Goal: Browse casually: Explore the website without a specific task or goal

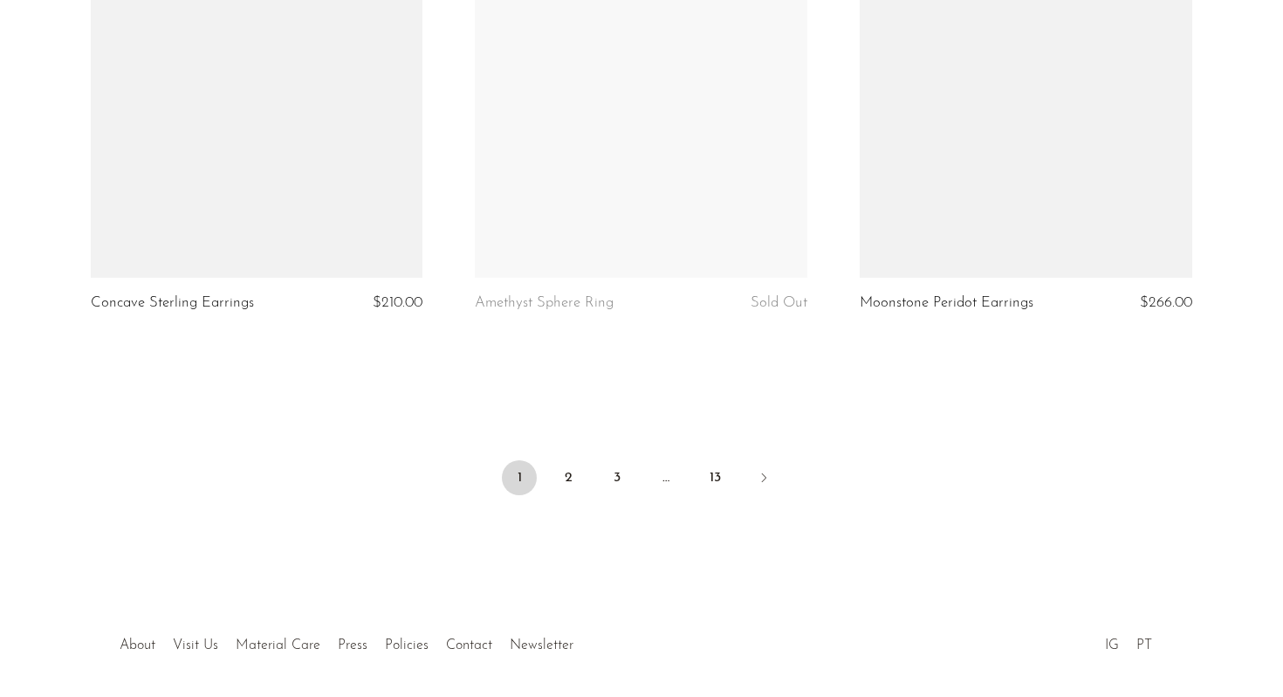
scroll to position [6399, 0]
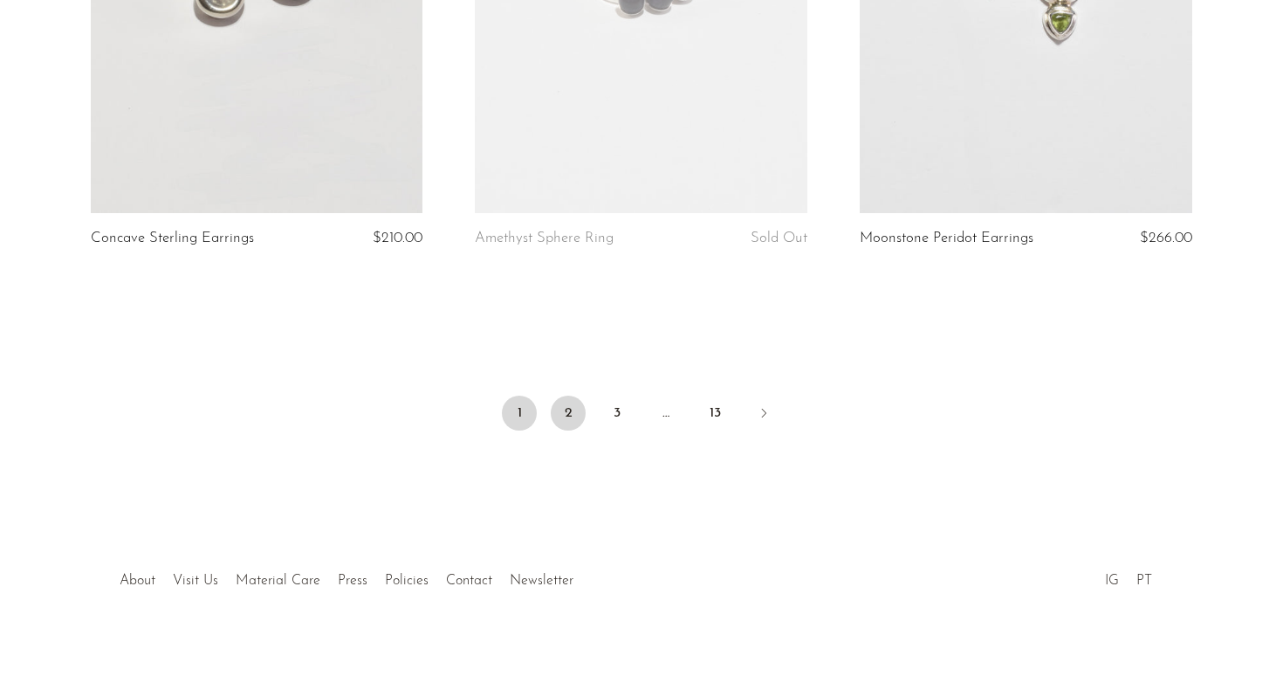
click at [571, 419] on link "2" at bounding box center [568, 412] width 35 height 35
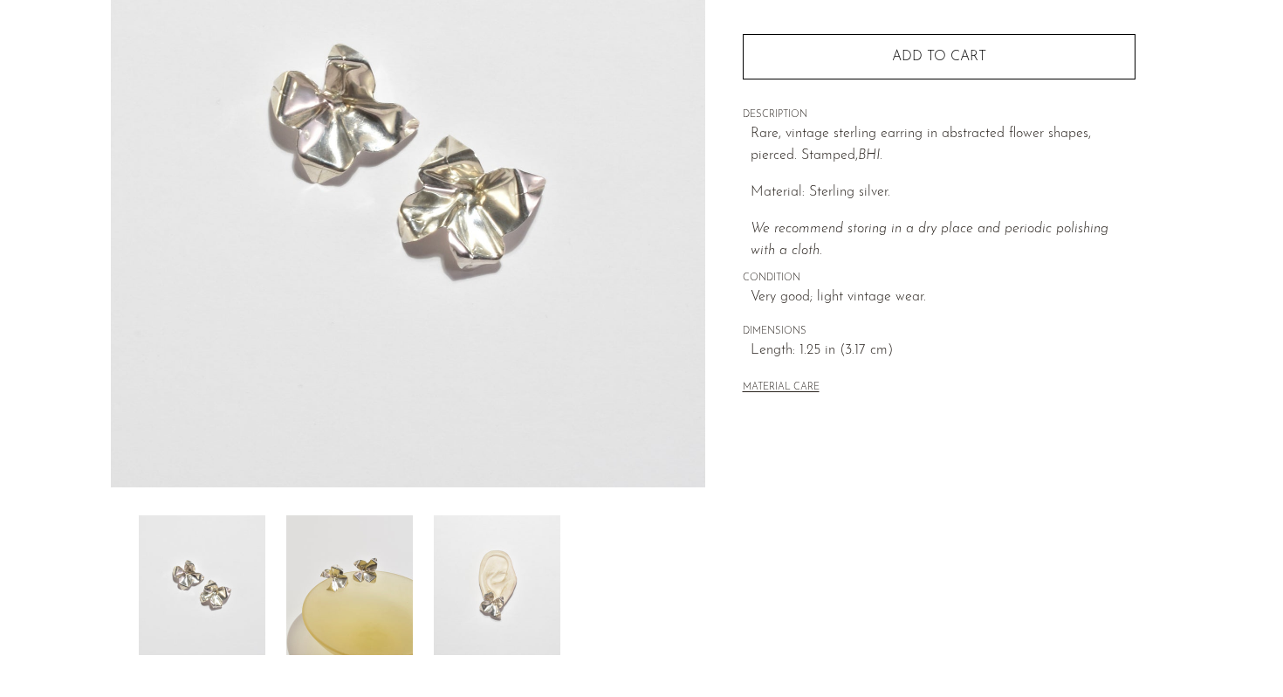
scroll to position [440, 0]
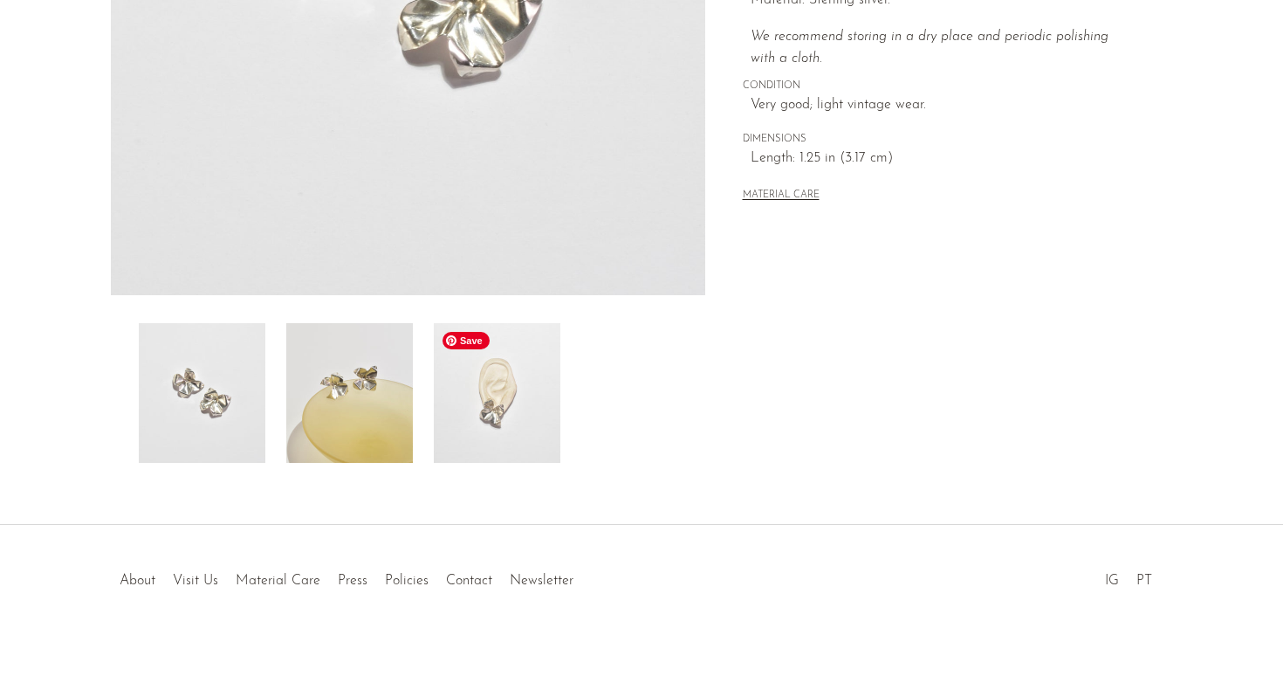
click at [517, 415] on img at bounding box center [497, 393] width 127 height 140
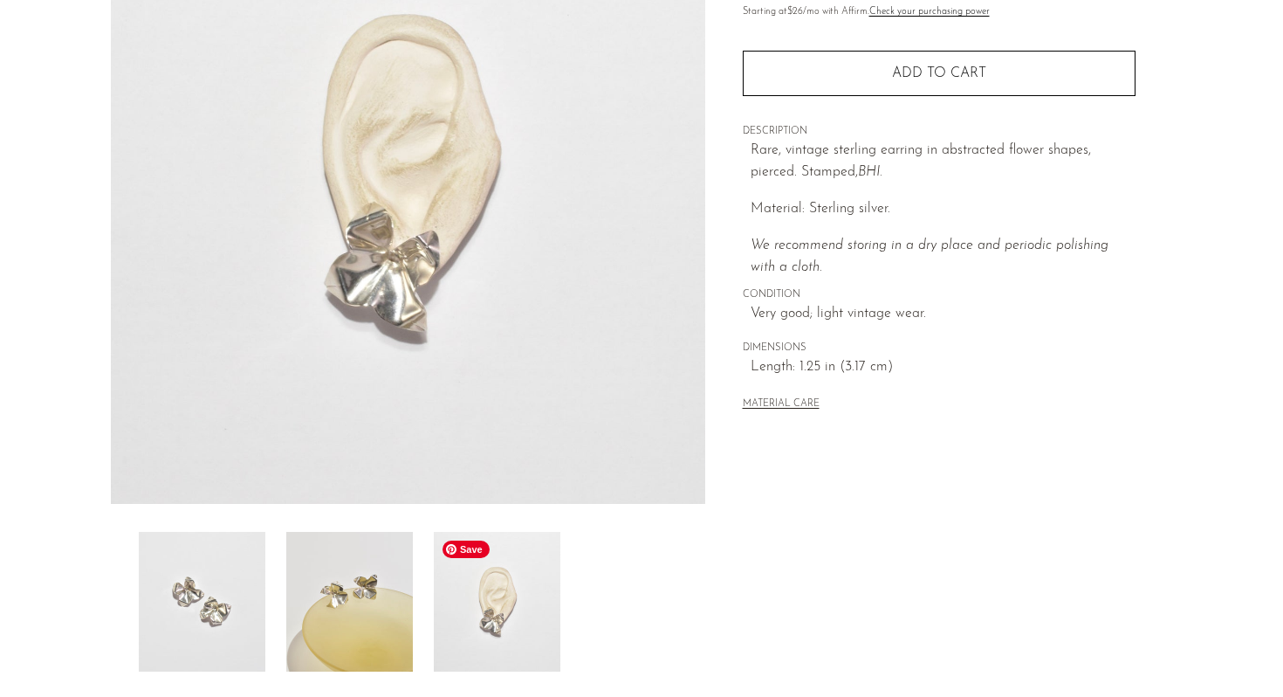
scroll to position [237, 0]
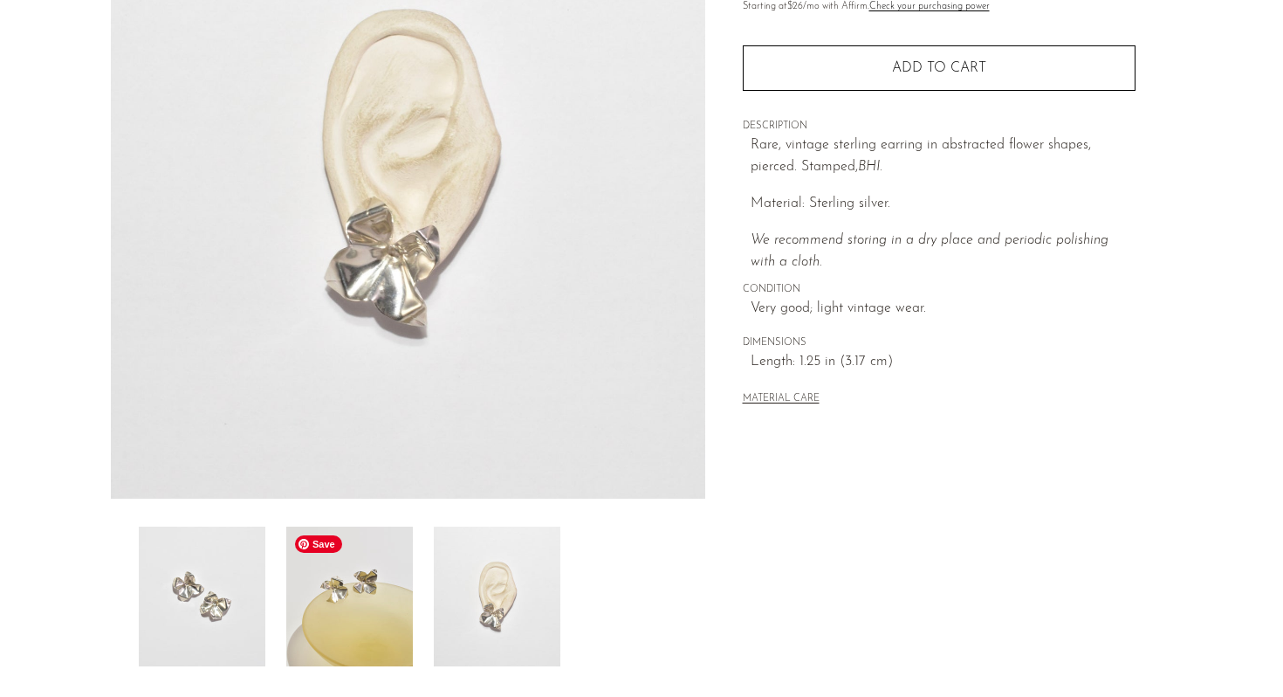
click at [340, 631] on img at bounding box center [349, 596] width 127 height 140
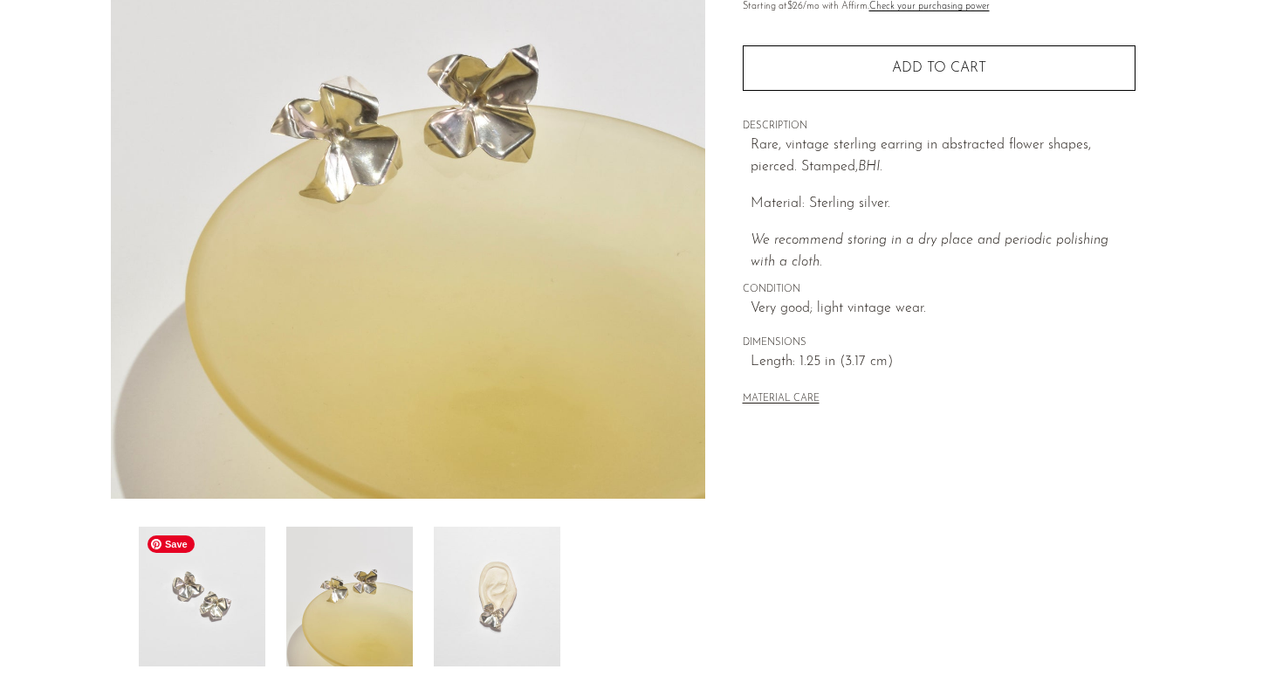
click at [182, 607] on img at bounding box center [202, 596] width 127 height 140
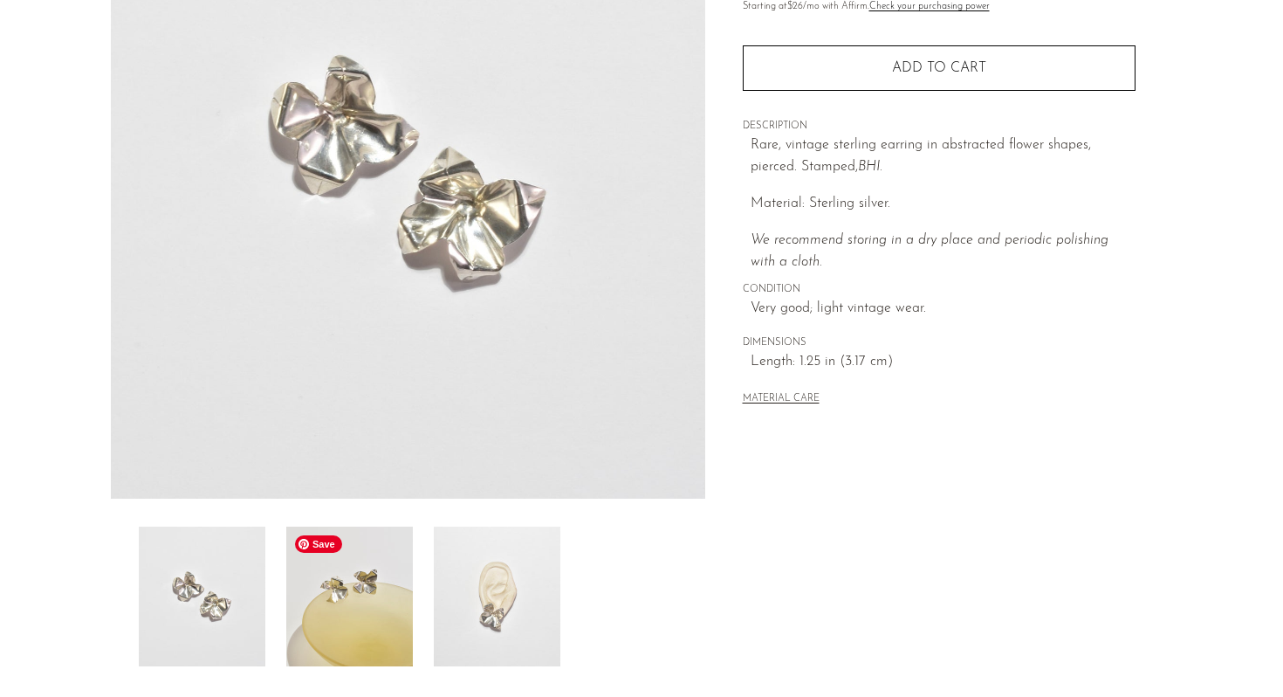
click at [342, 625] on img at bounding box center [349, 596] width 127 height 140
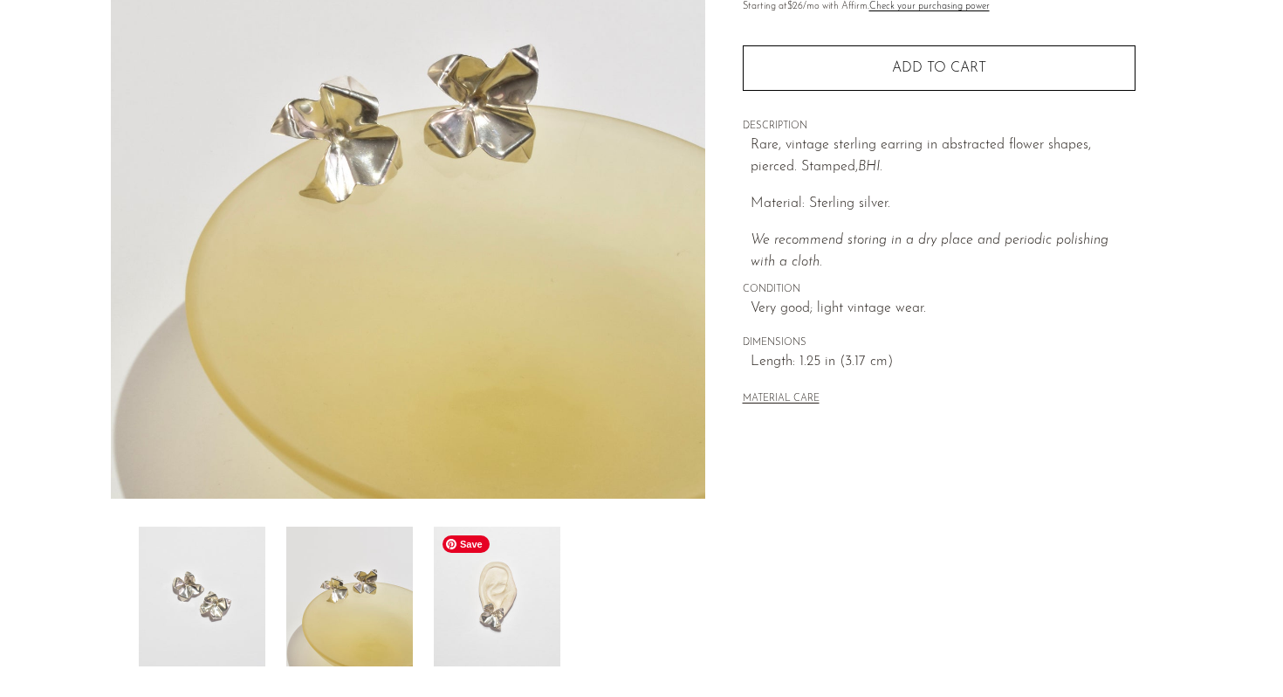
click at [455, 626] on img at bounding box center [497, 596] width 127 height 140
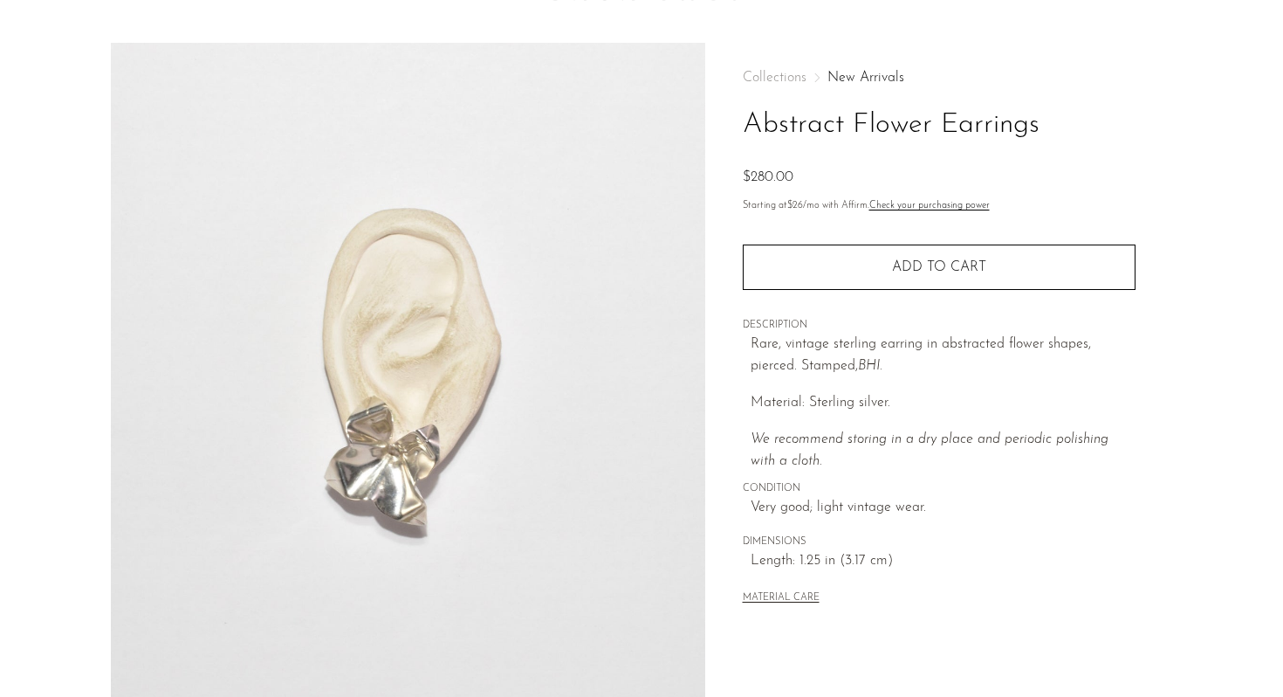
scroll to position [37, 0]
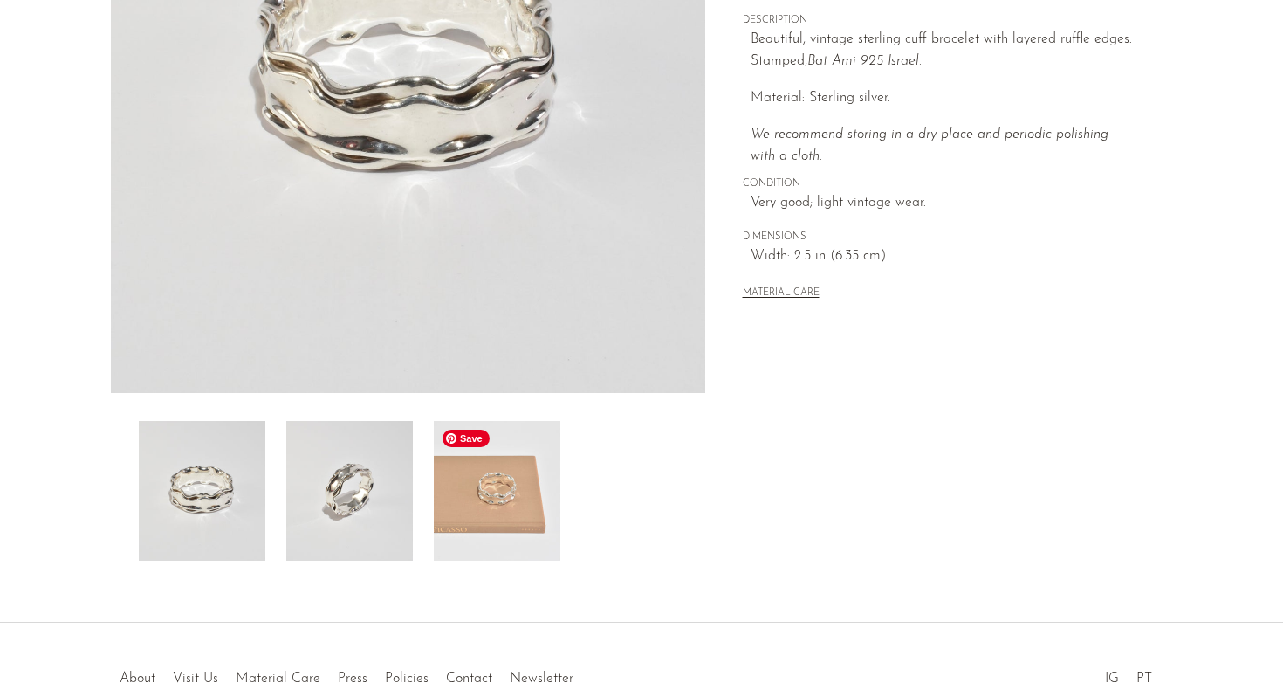
click at [504, 497] on img at bounding box center [497, 491] width 127 height 140
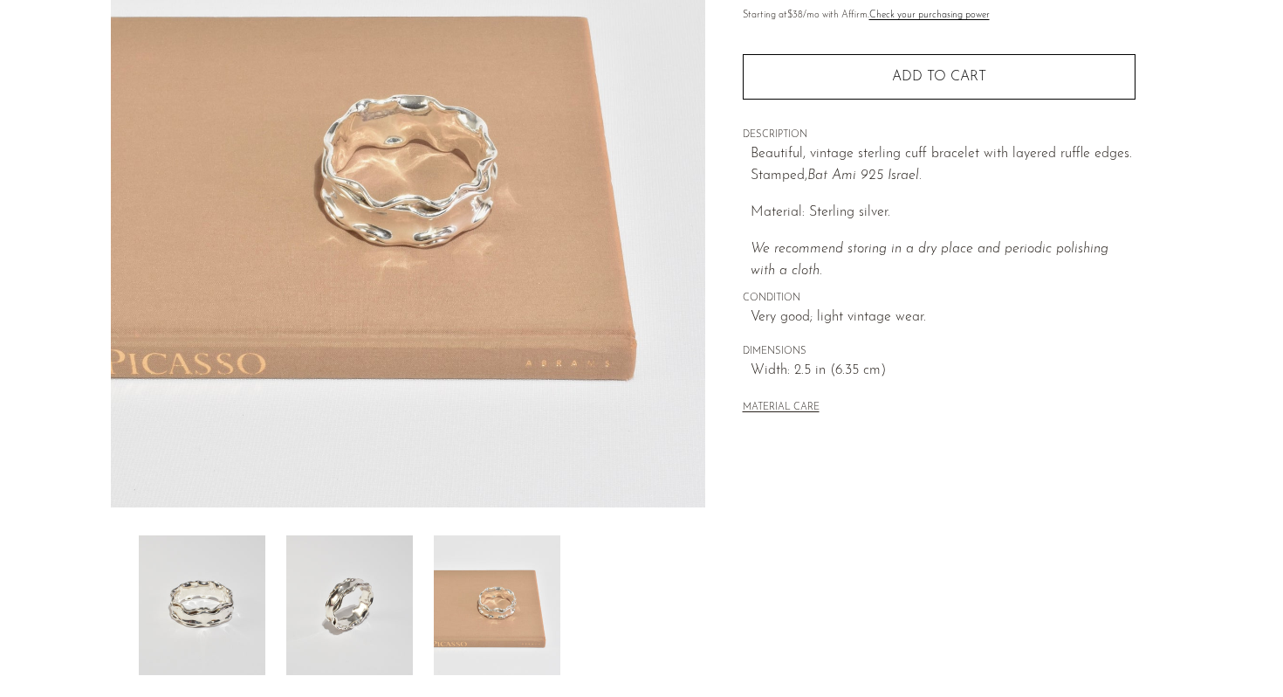
scroll to position [230, 0]
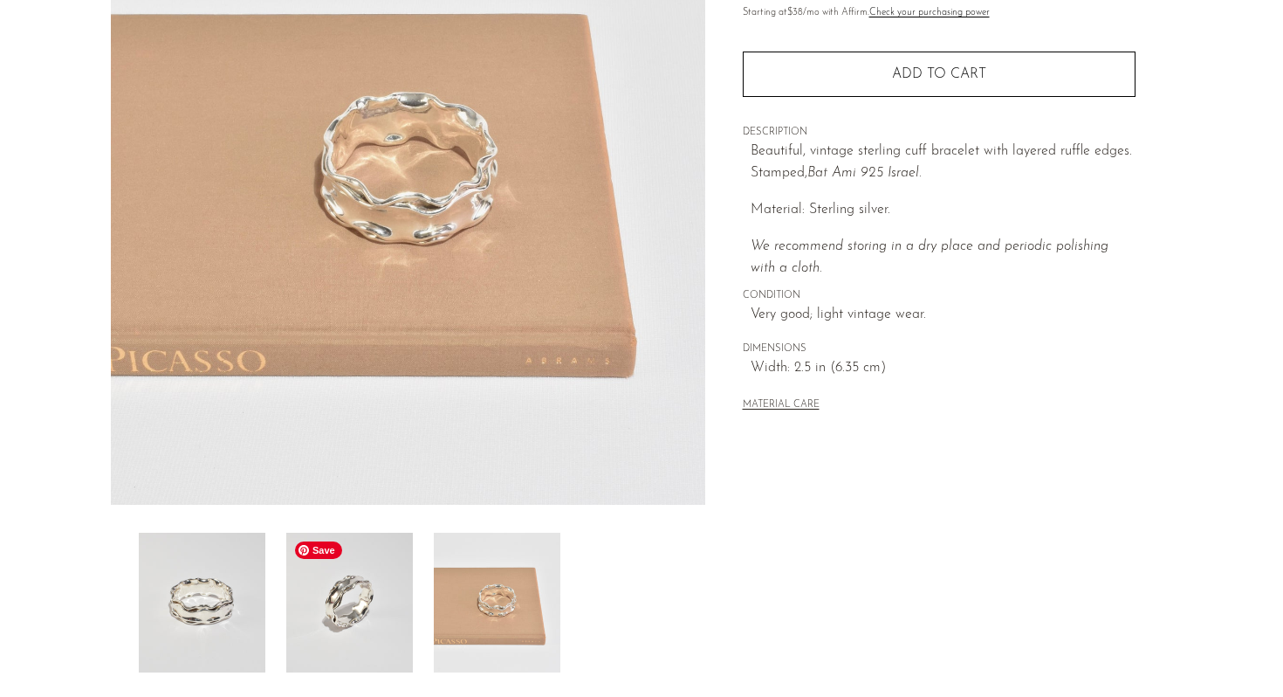
click at [377, 638] on img at bounding box center [349, 602] width 127 height 140
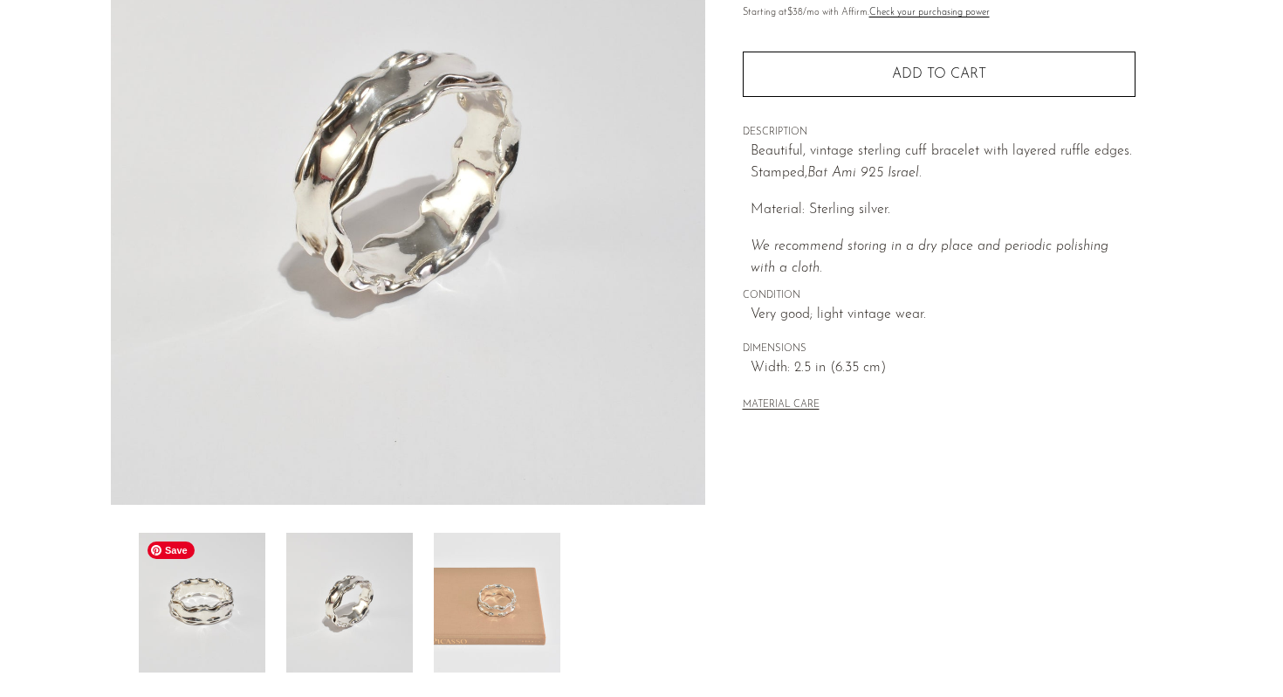
click at [219, 614] on img at bounding box center [202, 602] width 127 height 140
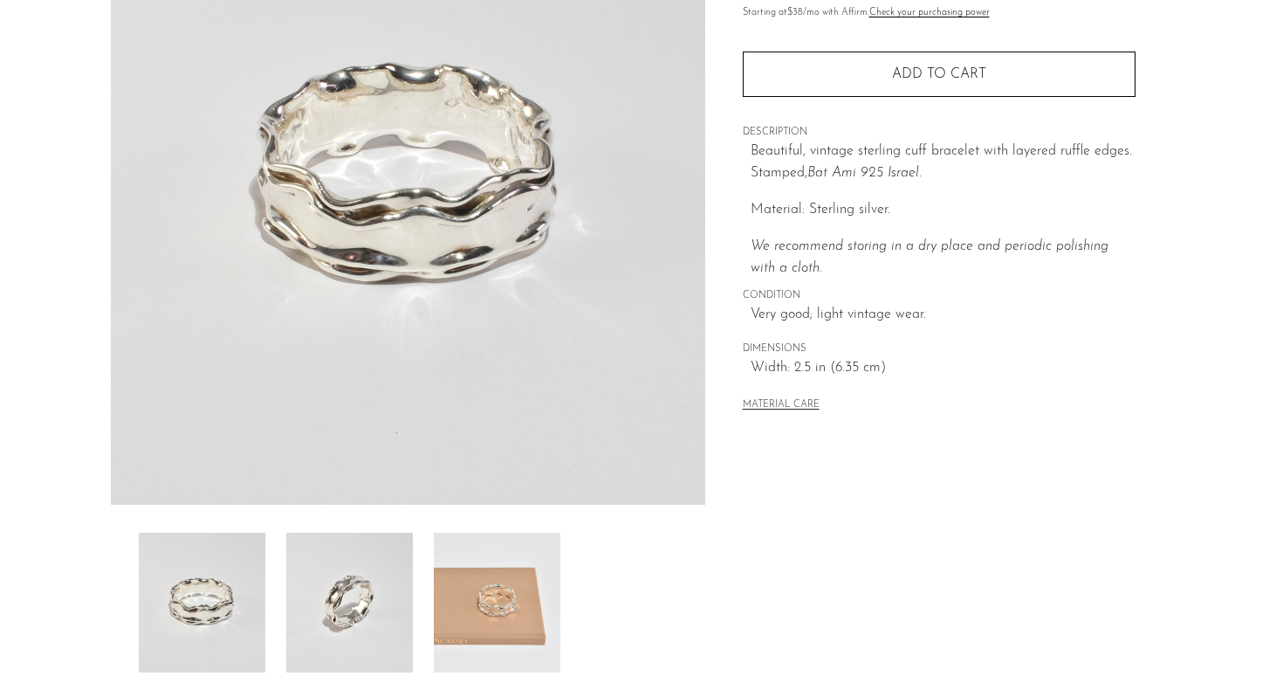
scroll to position [0, 0]
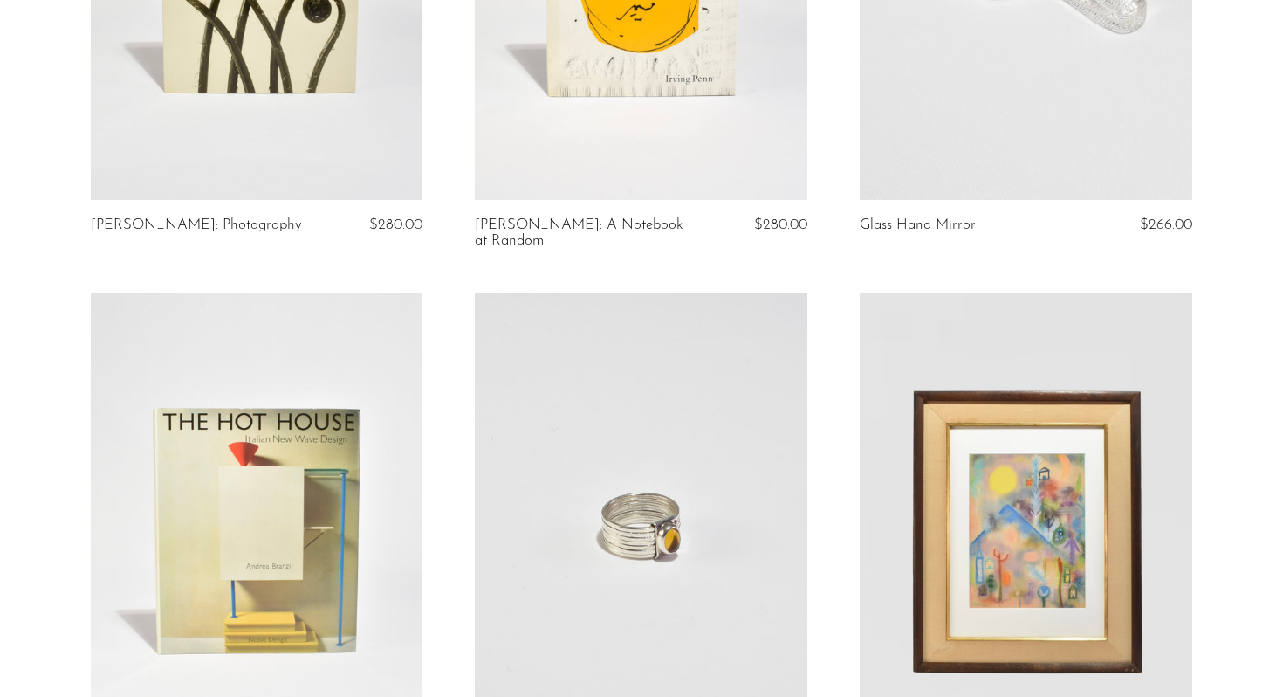
scroll to position [2933, 0]
